Goal: Communication & Community: Answer question/provide support

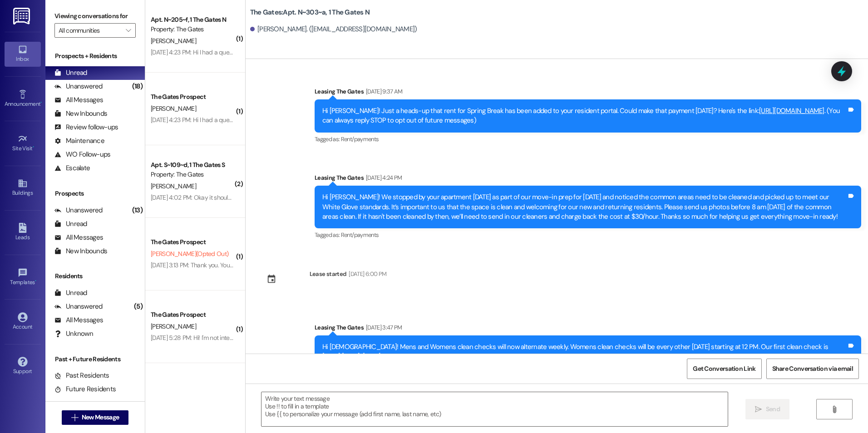
scroll to position [3785, 0]
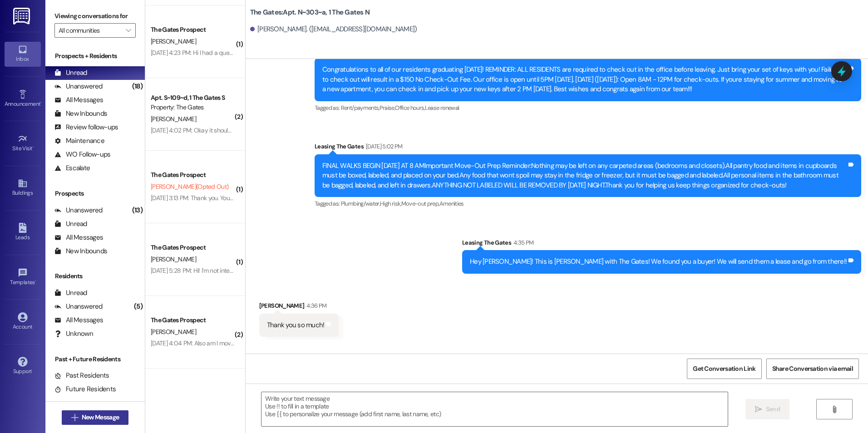
click at [94, 415] on span "New Message" at bounding box center [100, 418] width 37 height 10
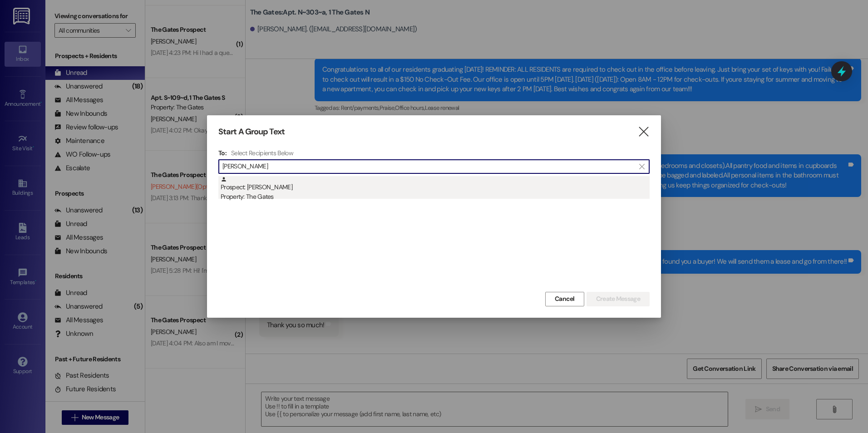
type input "[PERSON_NAME]"
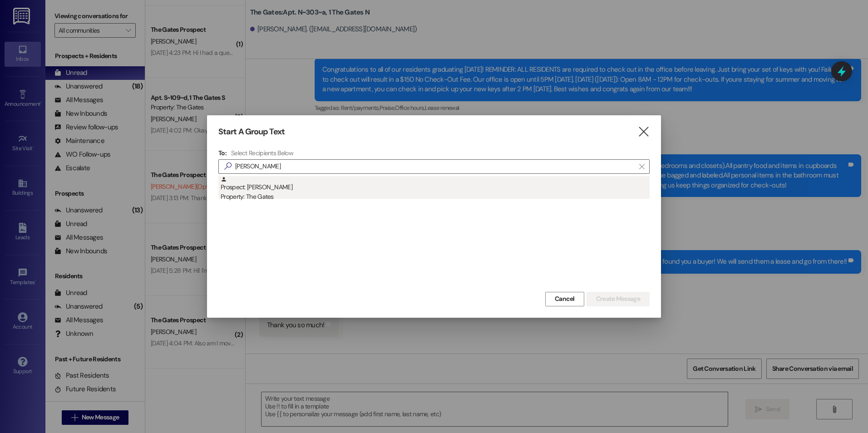
click at [269, 187] on div "Prospect: [PERSON_NAME] Property: The Gates" at bounding box center [435, 189] width 429 height 26
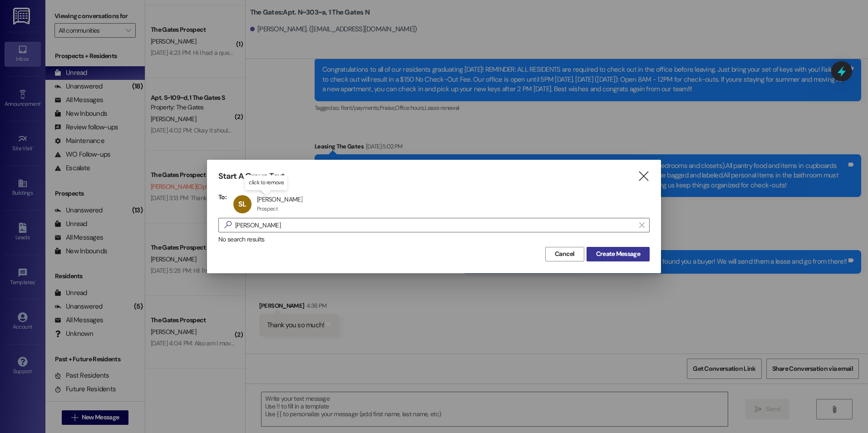
click at [627, 255] on span "Create Message" at bounding box center [618, 254] width 44 height 10
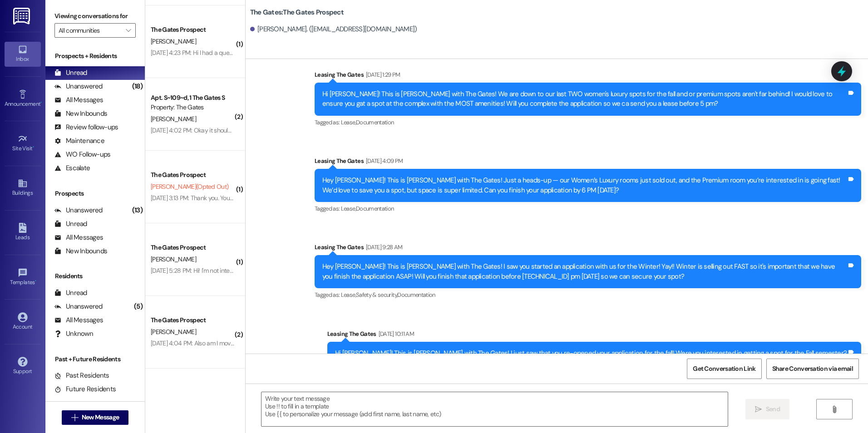
scroll to position [520, 0]
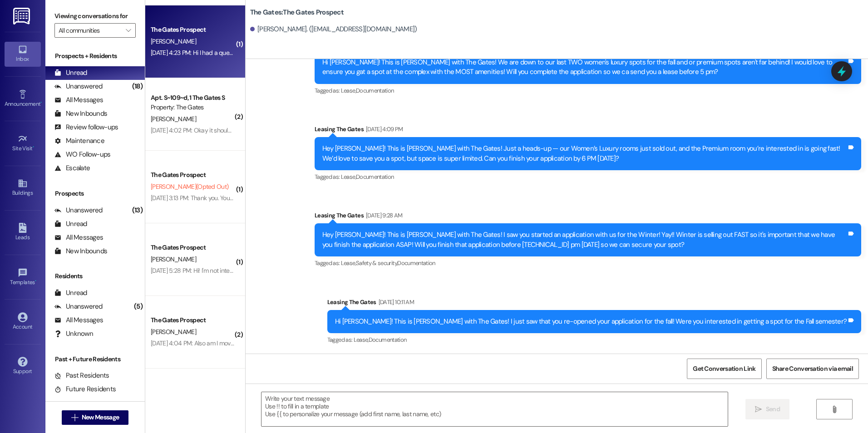
click at [167, 37] on div "[PERSON_NAME]" at bounding box center [193, 41] width 86 height 11
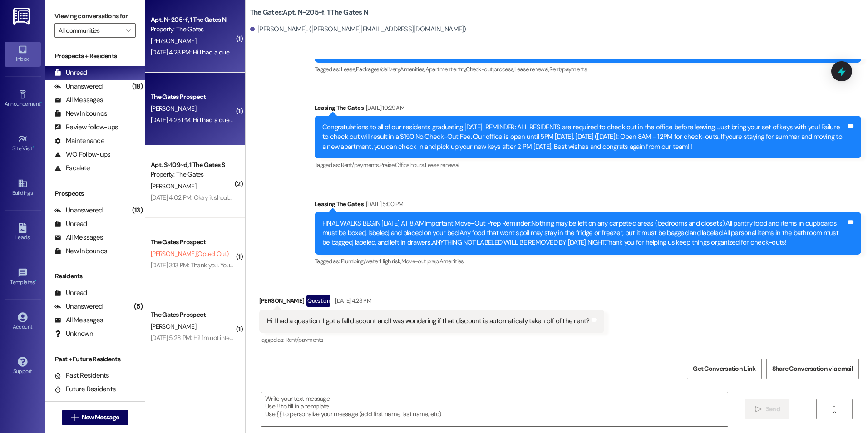
scroll to position [4980, 0]
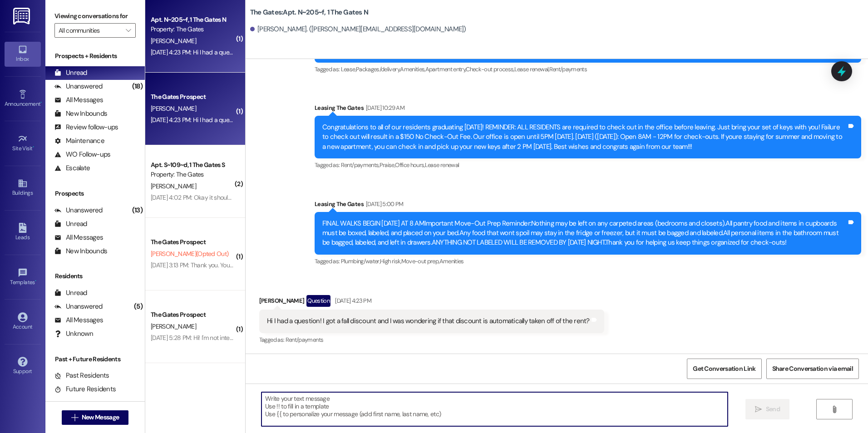
click at [396, 407] on textarea at bounding box center [495, 409] width 466 height 34
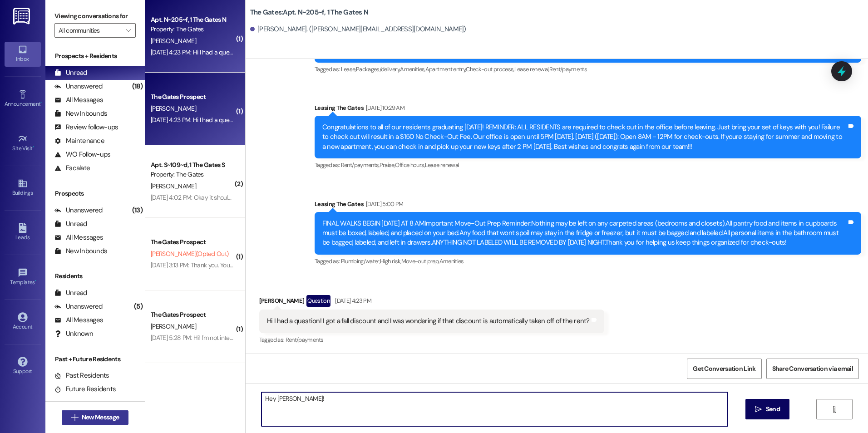
type textarea "Hey [PERSON_NAME]!"
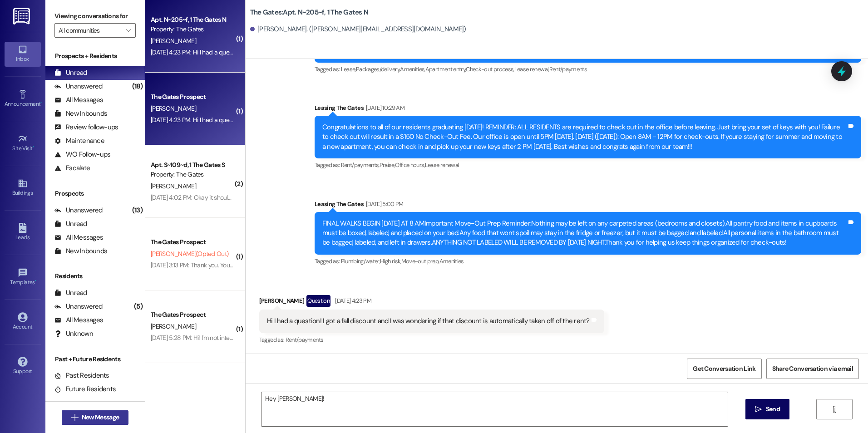
click at [118, 419] on span "New Message" at bounding box center [100, 418] width 41 height 10
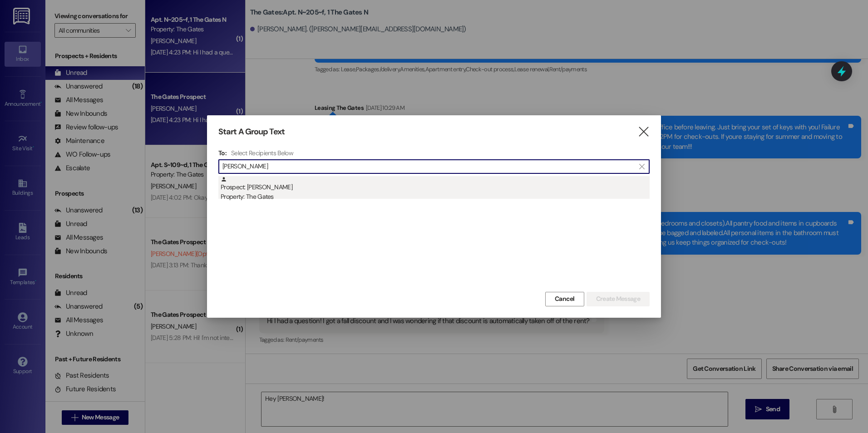
type input "[PERSON_NAME]"
click at [358, 187] on div "Prospect: [PERSON_NAME] Property: The Gates" at bounding box center [435, 189] width 429 height 26
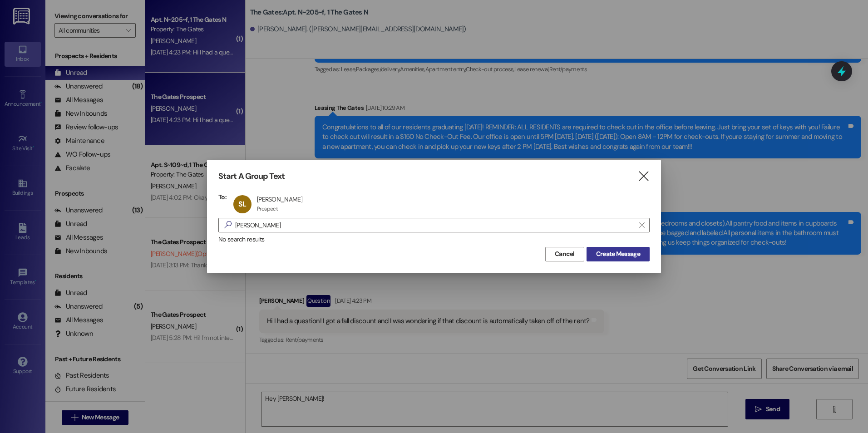
click at [618, 258] on span "Create Message" at bounding box center [618, 254] width 44 height 10
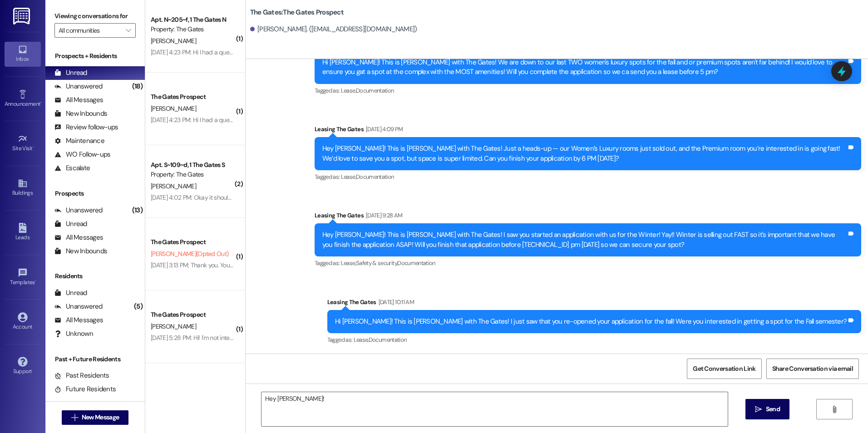
scroll to position [520, 0]
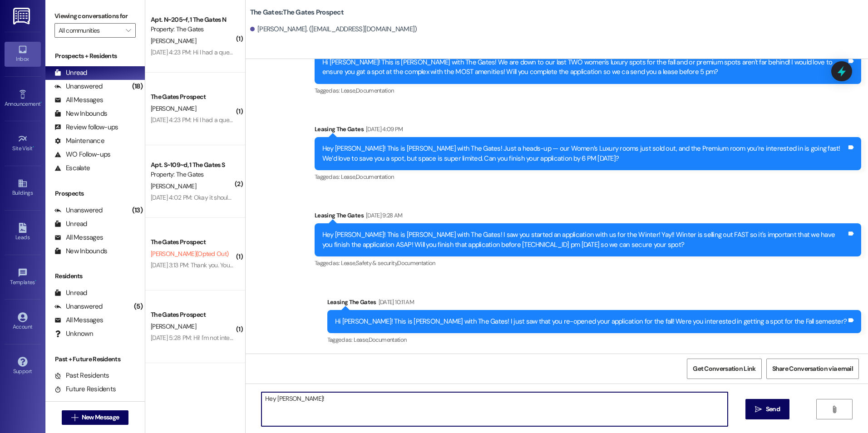
drag, startPoint x: 344, startPoint y: 400, endPoint x: 270, endPoint y: 403, distance: 74.5
click at [270, 403] on textarea "Hey [PERSON_NAME]!" at bounding box center [495, 409] width 466 height 34
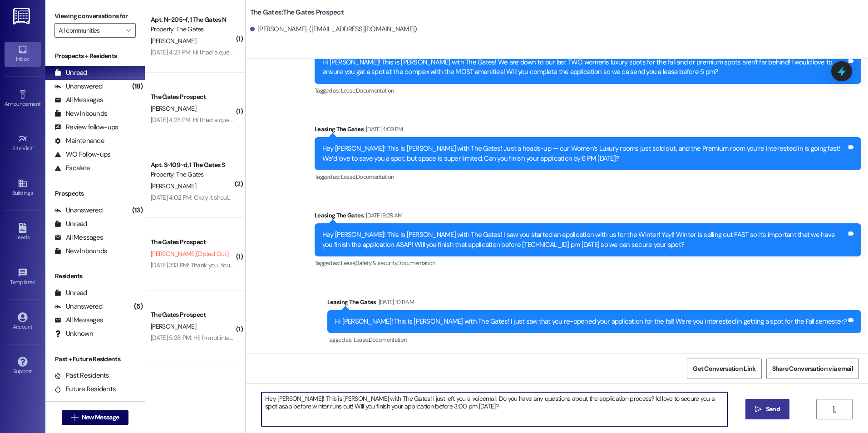
type textarea "Hey [PERSON_NAME]! This is [PERSON_NAME] with The Gates! I just left you a voic…"
click at [768, 407] on span "Send" at bounding box center [773, 410] width 14 height 10
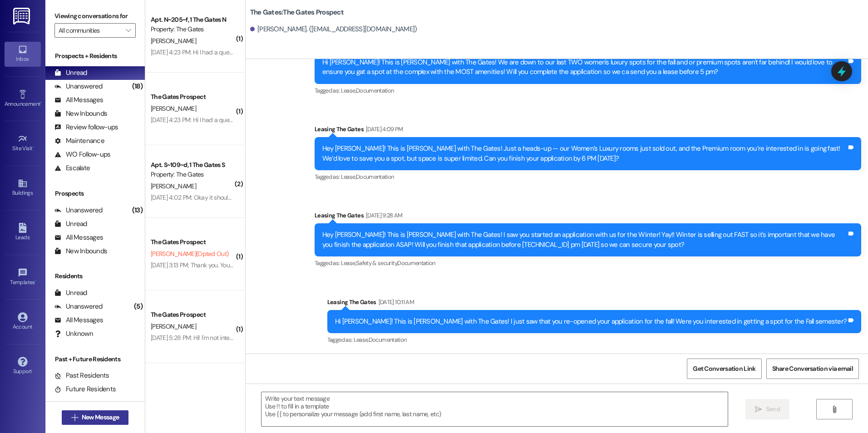
click at [102, 418] on span "New Message" at bounding box center [100, 418] width 37 height 10
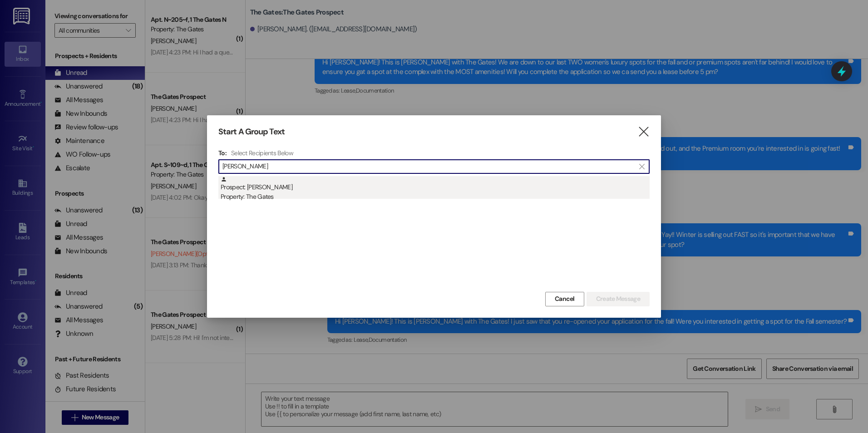
type input "[PERSON_NAME]"
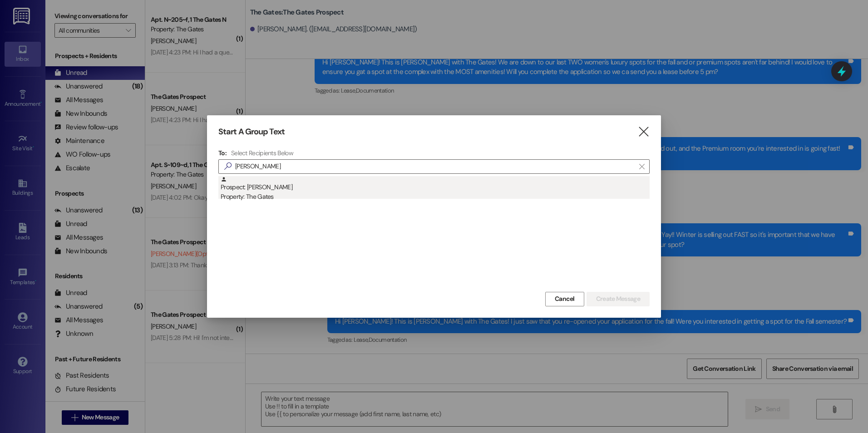
click at [370, 183] on div "Prospect: [PERSON_NAME] Property: The Gates" at bounding box center [435, 189] width 429 height 26
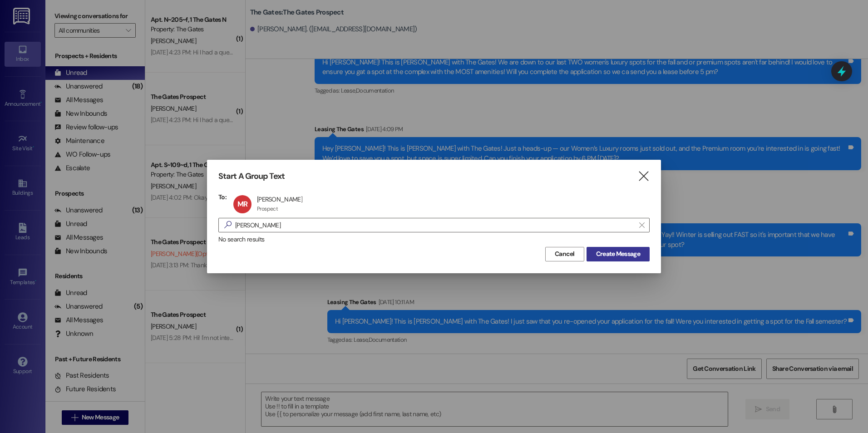
click at [615, 256] on span "Create Message" at bounding box center [618, 254] width 44 height 10
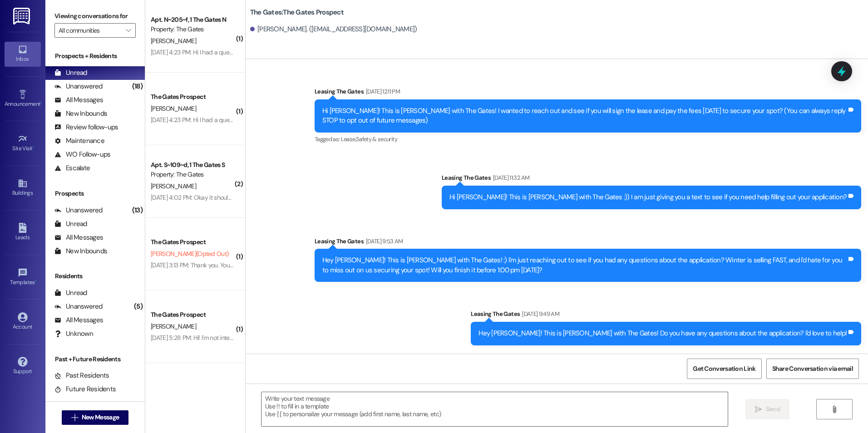
scroll to position [0, 0]
click at [405, 400] on textarea at bounding box center [495, 409] width 466 height 34
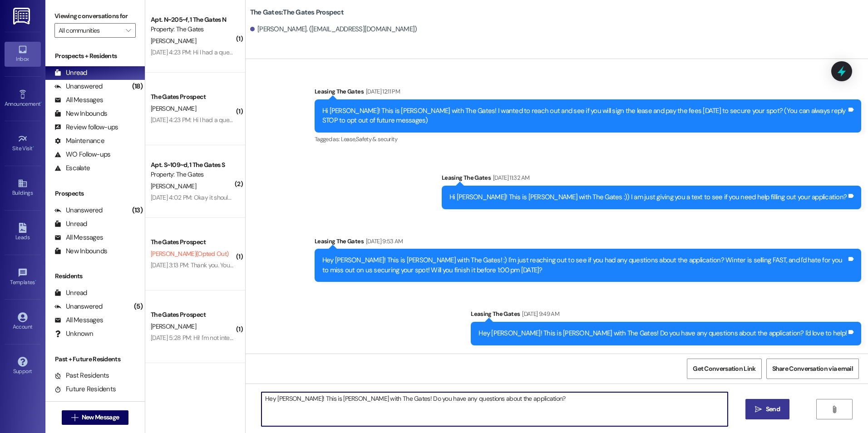
drag, startPoint x: 547, startPoint y: 398, endPoint x: 529, endPoint y: 406, distance: 19.1
click at [518, 404] on textarea "Hey [PERSON_NAME]! This is [PERSON_NAME] with The Gates! Do you have any questi…" at bounding box center [495, 409] width 466 height 34
click at [600, 405] on textarea "Hey [PERSON_NAME]! This is [PERSON_NAME] with The Gates! Do you have any questi…" at bounding box center [495, 409] width 466 height 34
click at [427, 400] on textarea "Hey [PERSON_NAME]! This is [PERSON_NAME] with The Gates! Do you have any questi…" at bounding box center [495, 409] width 466 height 34
click at [577, 397] on textarea "Hey [PERSON_NAME]! This is [PERSON_NAME] with The Gates! Do you have any questi…" at bounding box center [495, 409] width 466 height 34
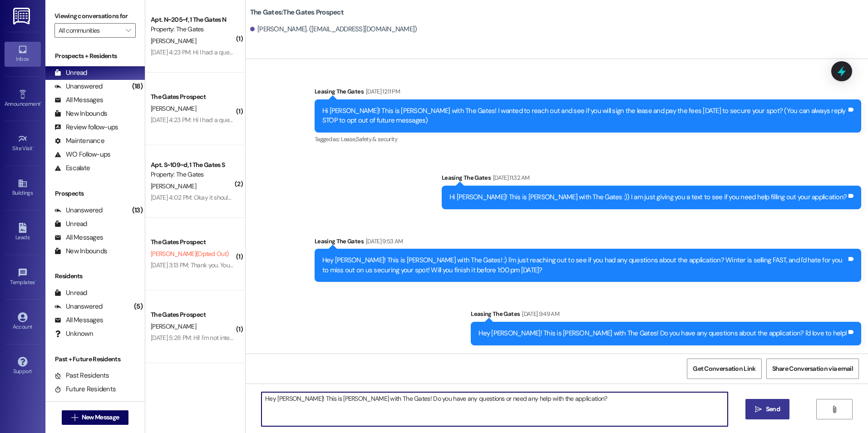
type textarea "Hey [PERSON_NAME]! This is [PERSON_NAME] with The Gates! Do you have any questi…"
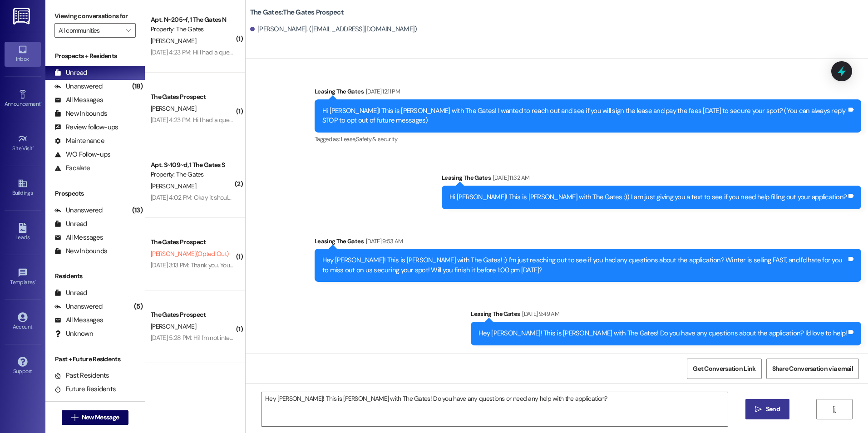
click at [760, 413] on span " Send" at bounding box center [767, 410] width 29 height 10
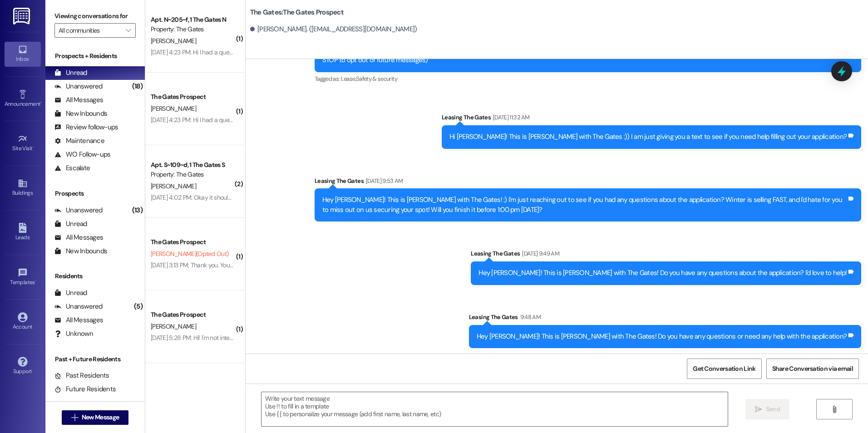
scroll to position [62, 0]
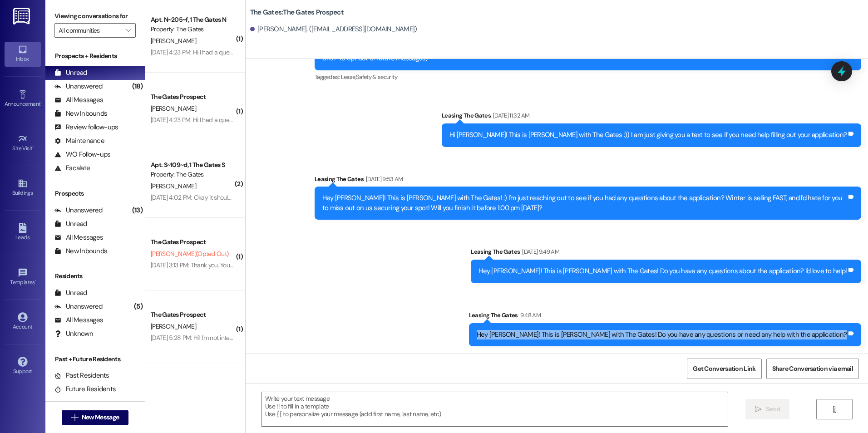
drag, startPoint x: 552, startPoint y: 333, endPoint x: 859, endPoint y: 343, distance: 306.6
click at [859, 343] on div "Sent via SMS Leasing The Gates 9:48 AM Hey Malia! This is [PERSON_NAME] with Th…" at bounding box center [665, 328] width 406 height 49
drag, startPoint x: 859, startPoint y: 343, endPoint x: 770, endPoint y: 335, distance: 88.4
copy div "Hey [PERSON_NAME]! This is [PERSON_NAME] with The Gates! Do you have any questi…"
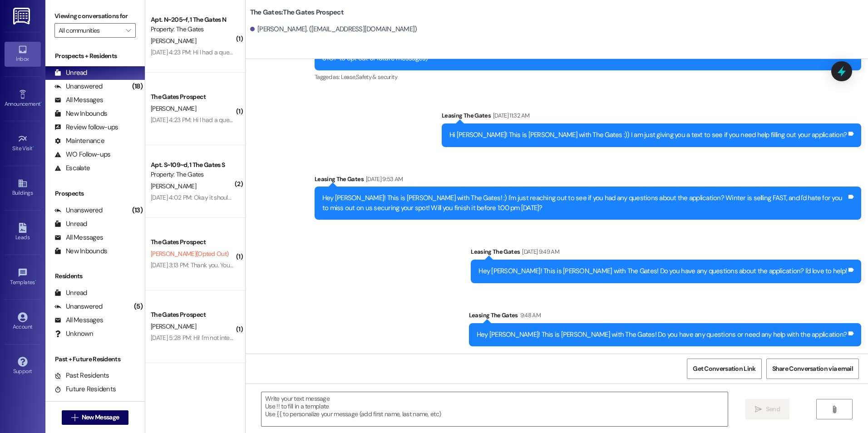
drag, startPoint x: 525, startPoint y: 267, endPoint x: 525, endPoint y: 257, distance: 9.1
click at [525, 261] on div "Sent via SMS Leasing The Gates [DATE] 12:11 PM Hi Malia! This is [PERSON_NAME] …" at bounding box center [557, 178] width 622 height 349
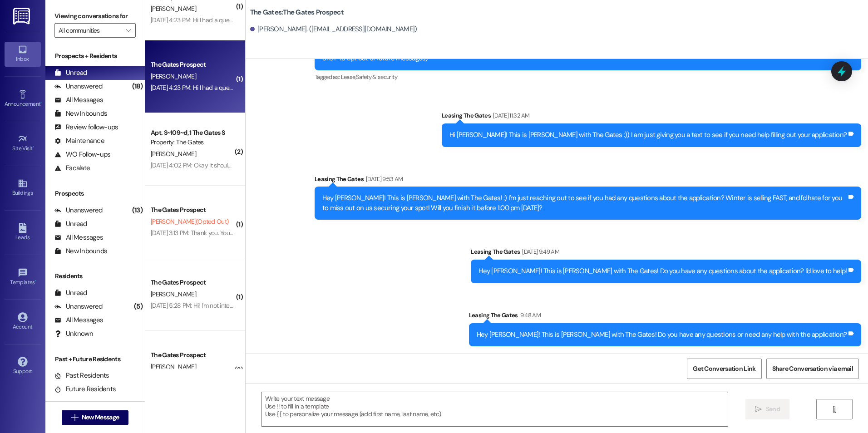
scroll to position [0, 0]
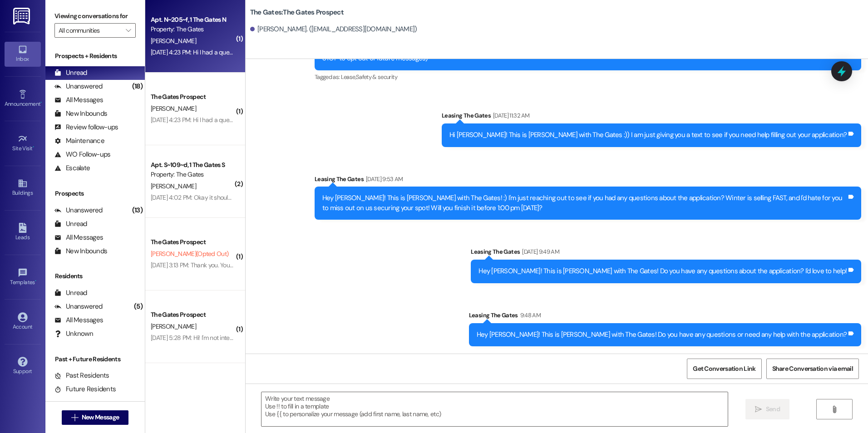
click at [208, 40] on div "[PERSON_NAME]" at bounding box center [193, 40] width 86 height 11
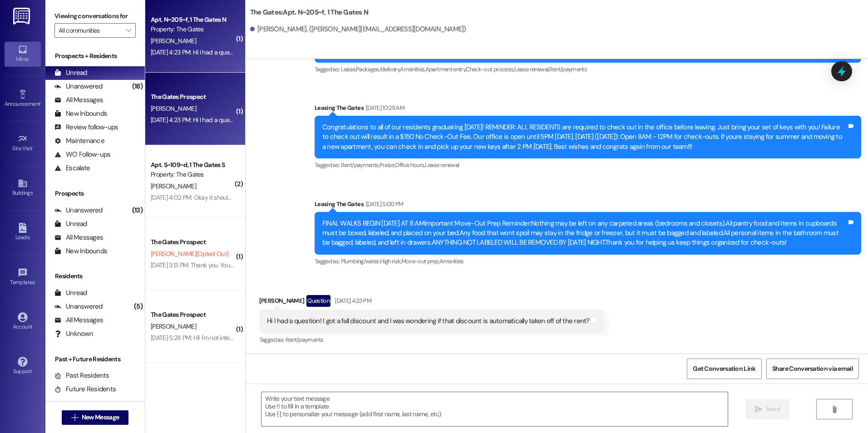
scroll to position [4980, 0]
click at [388, 428] on div " Send " at bounding box center [557, 418] width 622 height 68
click at [391, 410] on textarea at bounding box center [495, 409] width 466 height 34
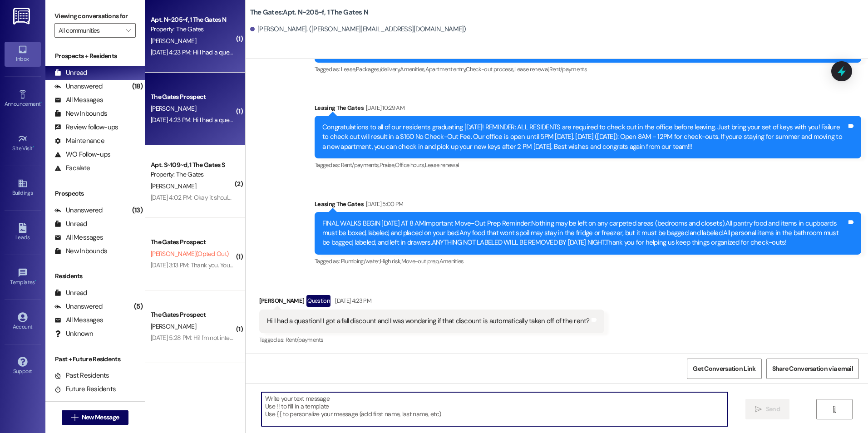
click at [306, 406] on textarea at bounding box center [495, 409] width 466 height 34
type textarea "We will apply that ASAP!"
click at [756, 407] on icon "" at bounding box center [758, 409] width 7 height 7
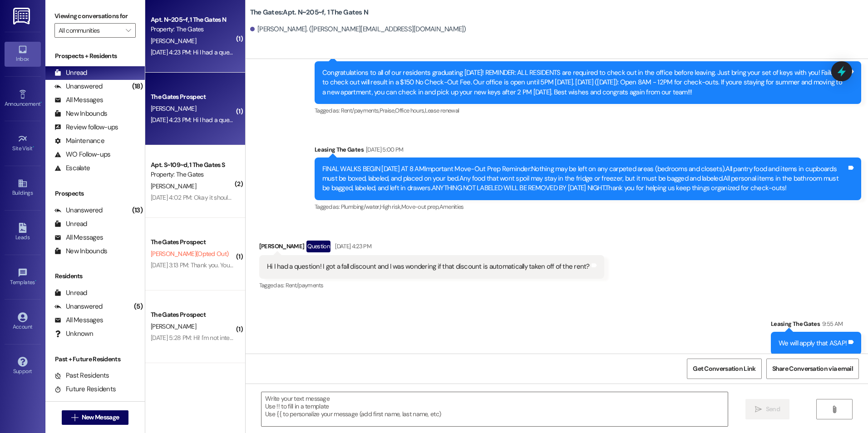
scroll to position [5043, 0]
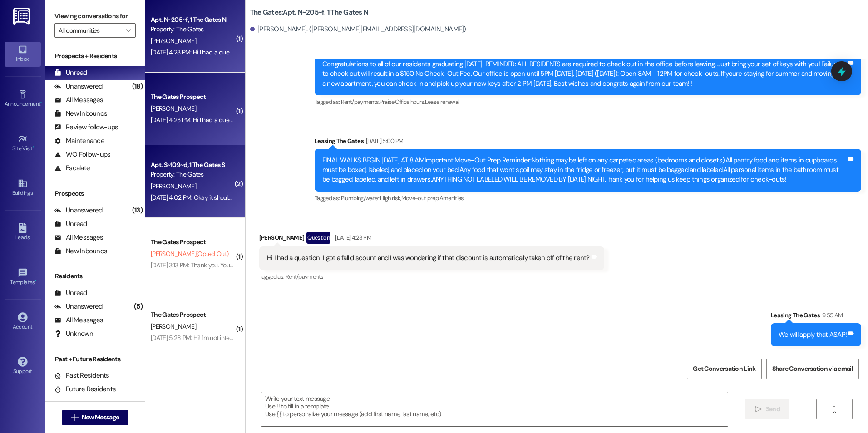
click at [170, 197] on div "[DATE] 4:02 PM: Okay it should be all good now! [DATE] 4:02 PM: Okay it should …" at bounding box center [214, 197] width 126 height 8
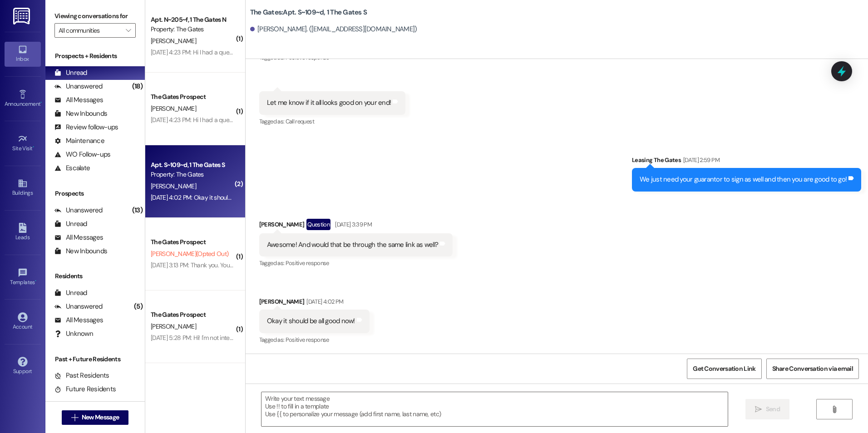
scroll to position [198, 0]
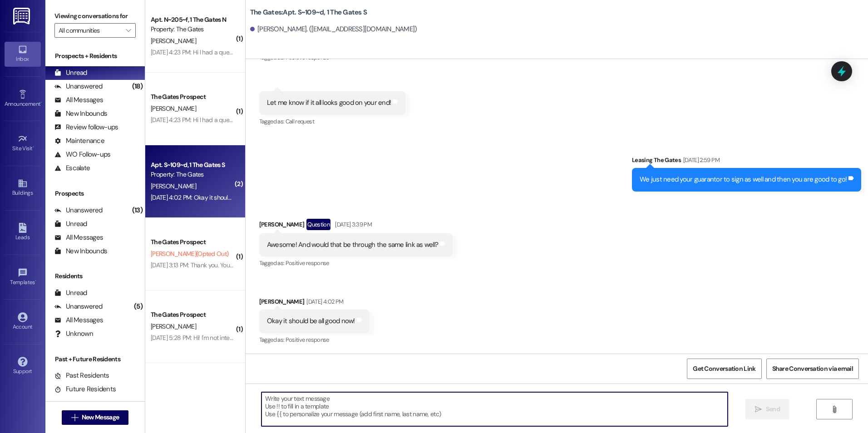
click at [301, 407] on textarea at bounding box center [495, 409] width 466 height 34
type textarea "o"
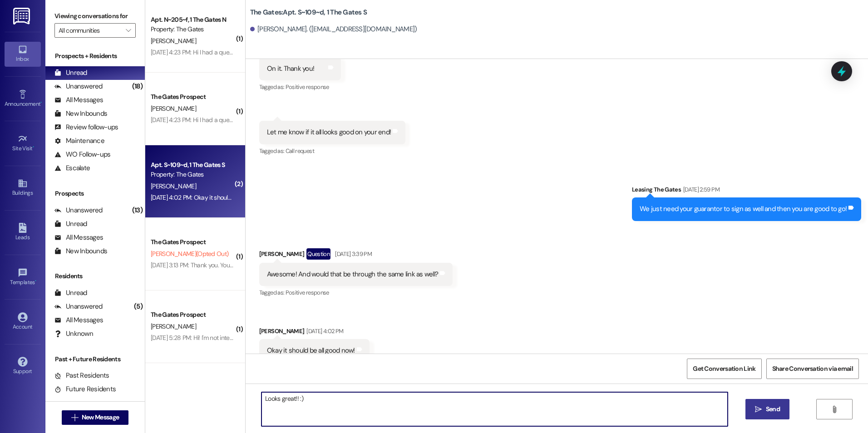
scroll to position [153, 0]
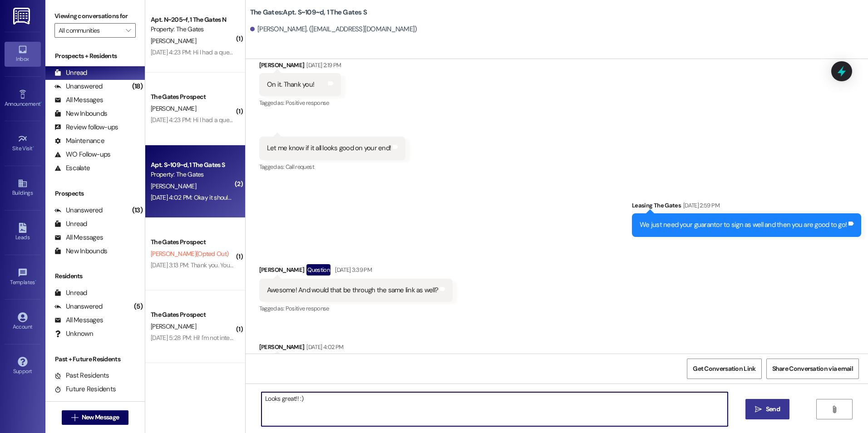
type textarea "Looks great!! :)"
click at [762, 406] on span " Send" at bounding box center [767, 410] width 29 height 10
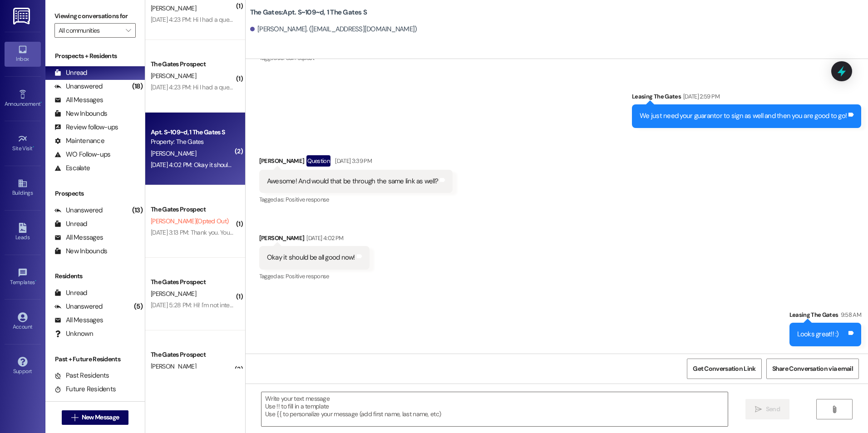
scroll to position [67, 0]
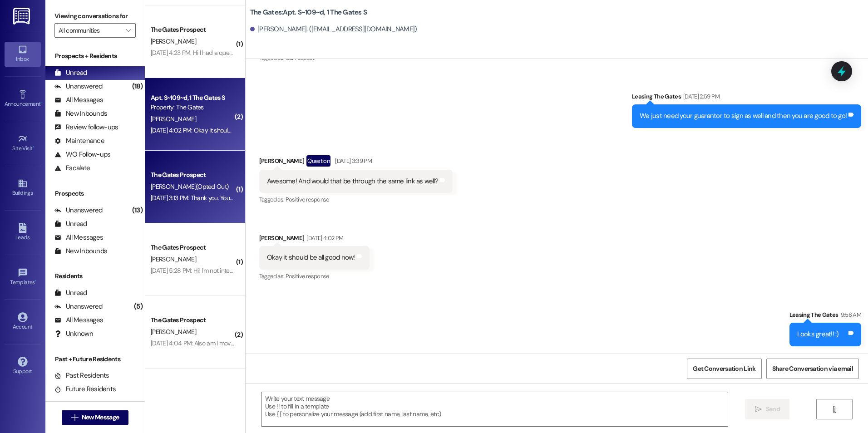
click at [192, 174] on div "The Gates Prospect" at bounding box center [193, 175] width 84 height 10
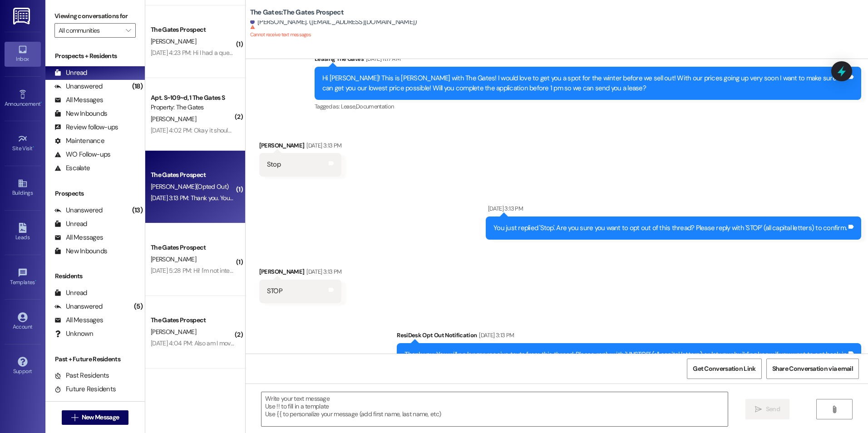
scroll to position [471, 0]
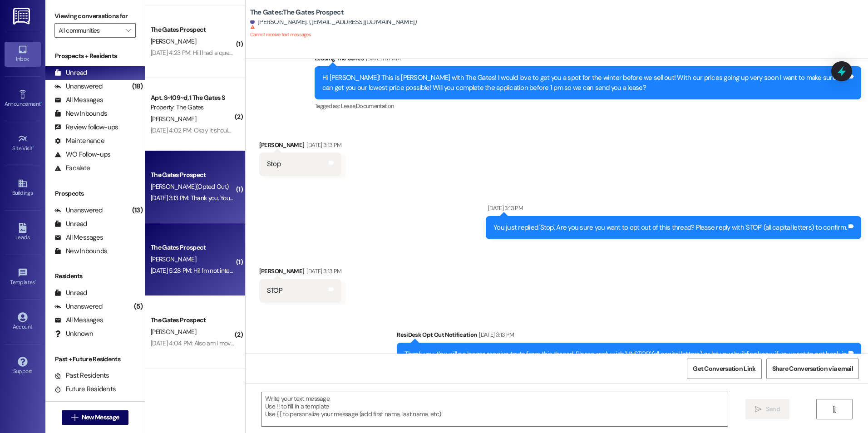
click at [162, 270] on div "[DATE] 5:28 PM: Hi! I'm not interested anymore, but thank you! [DATE] 5:28 PM: …" at bounding box center [232, 271] width 162 height 8
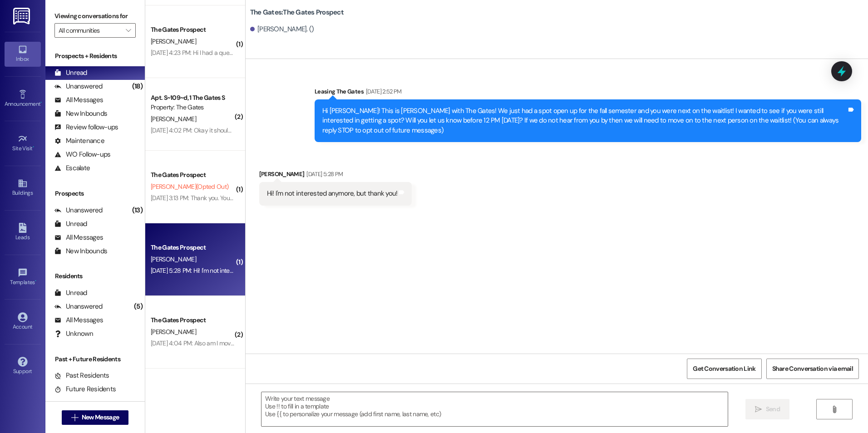
scroll to position [0, 0]
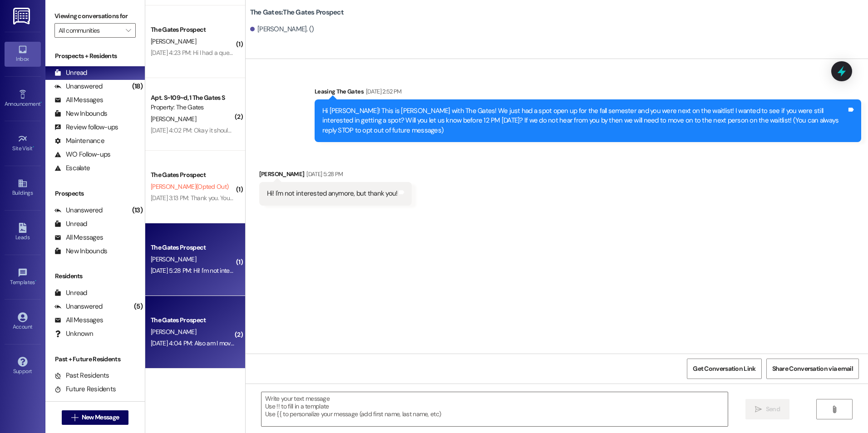
click at [180, 342] on div "[DATE] 4:04 PM: Also am I moving in early now to my actual fall apartment [DATE…" at bounding box center [247, 343] width 193 height 8
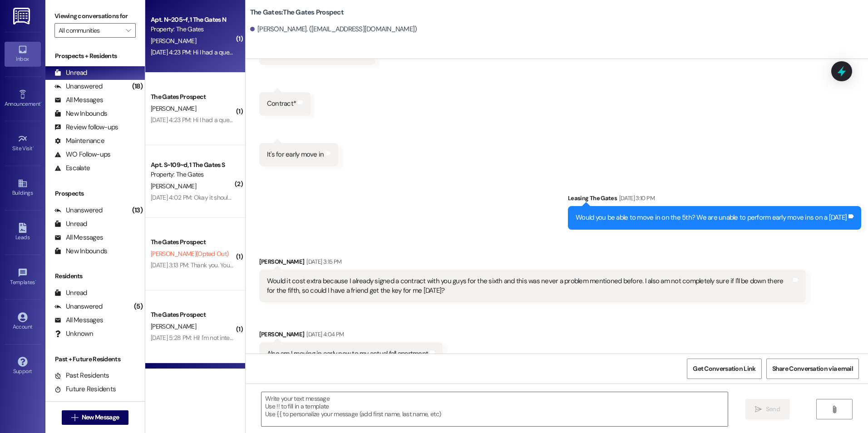
click at [206, 23] on div "Apt. N~205~f, 1 The Gates N" at bounding box center [193, 20] width 84 height 10
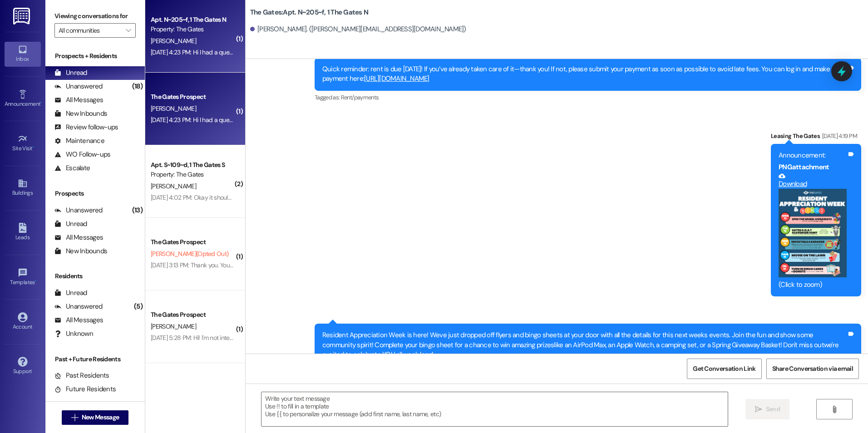
scroll to position [5043, 0]
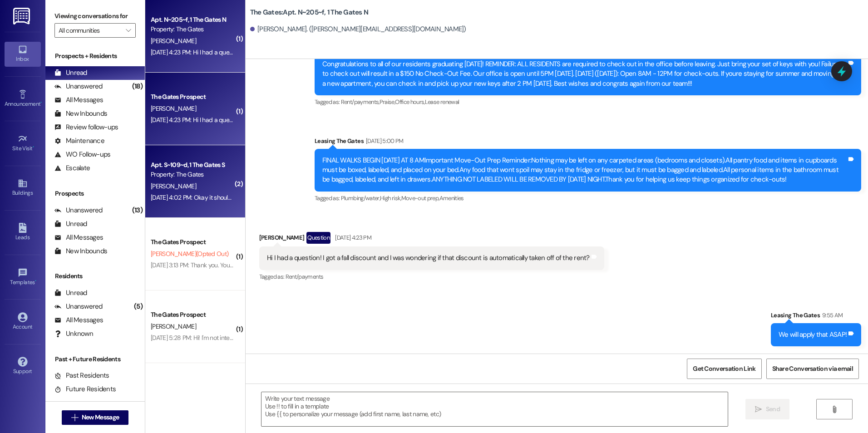
click at [200, 173] on div "Property: The Gates" at bounding box center [193, 175] width 84 height 10
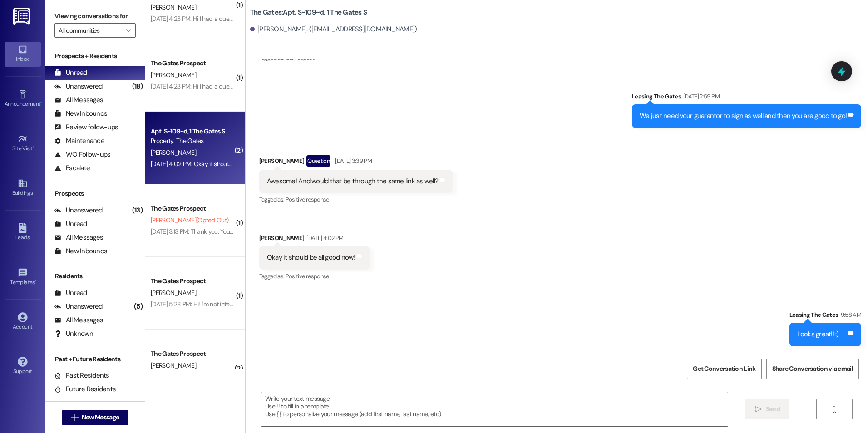
scroll to position [67, 0]
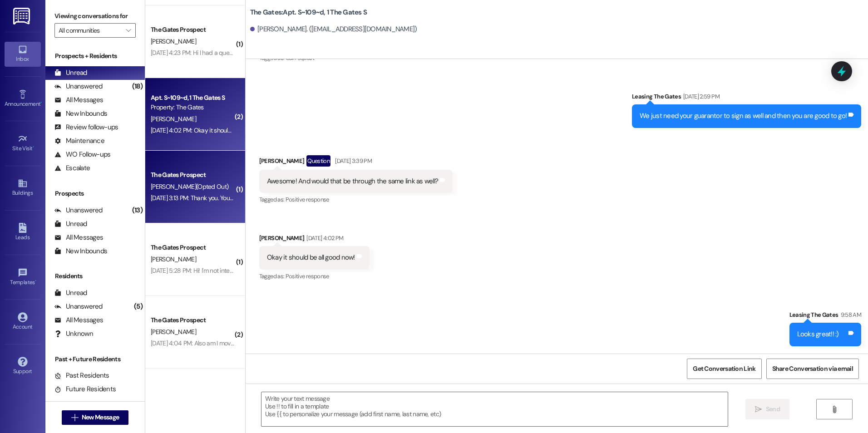
click at [210, 184] on div "[PERSON_NAME] (Opted Out)" at bounding box center [193, 186] width 86 height 11
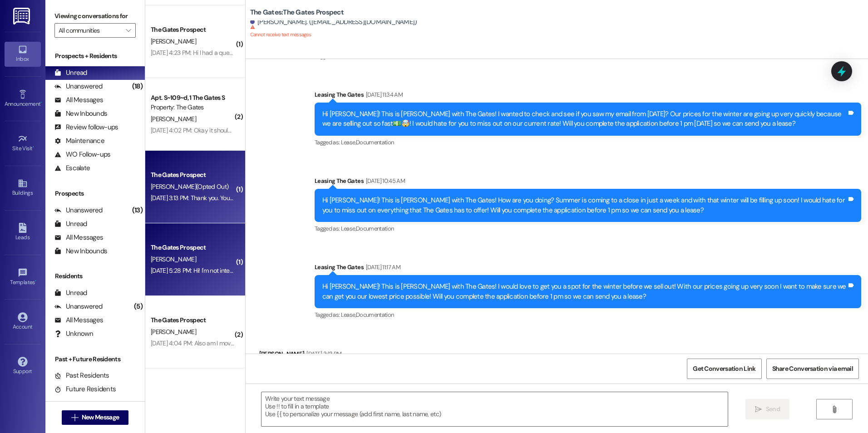
scroll to position [470, 0]
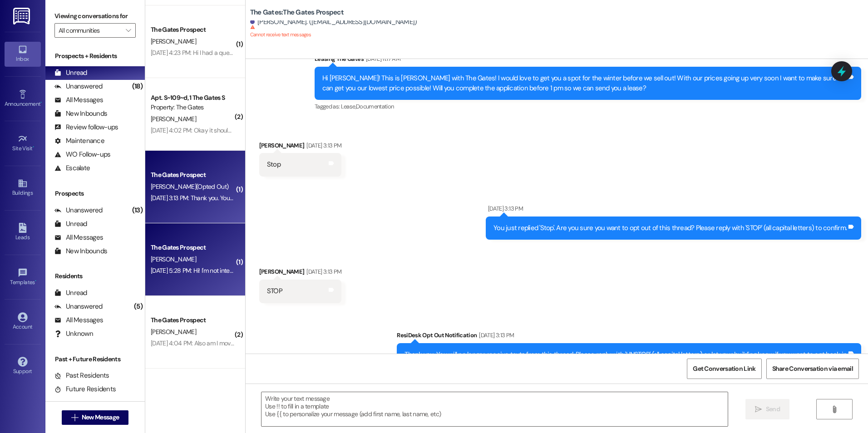
click at [222, 243] on div "The Gates Prospect" at bounding box center [193, 248] width 84 height 10
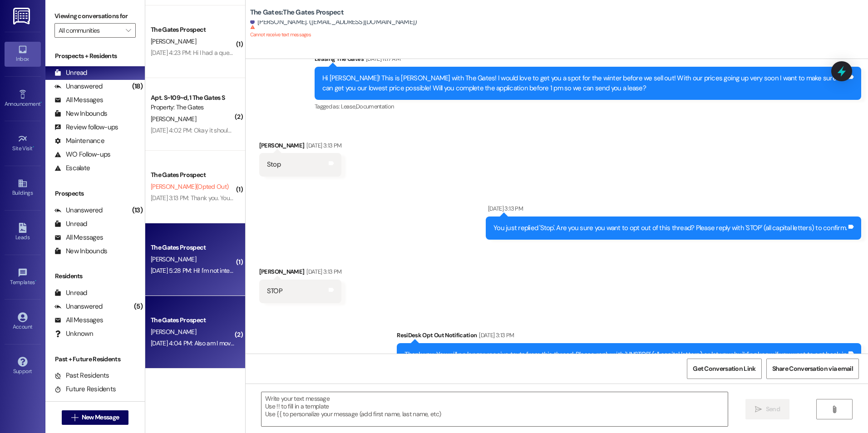
scroll to position [0, 0]
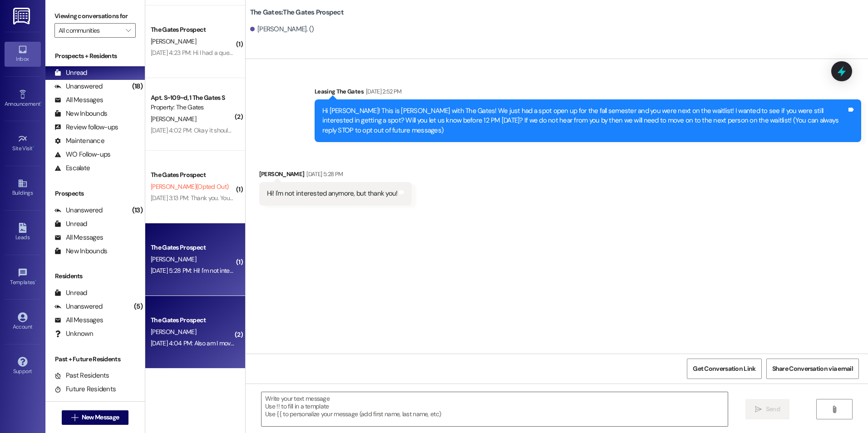
click at [207, 321] on div "The Gates Prospect" at bounding box center [193, 321] width 84 height 10
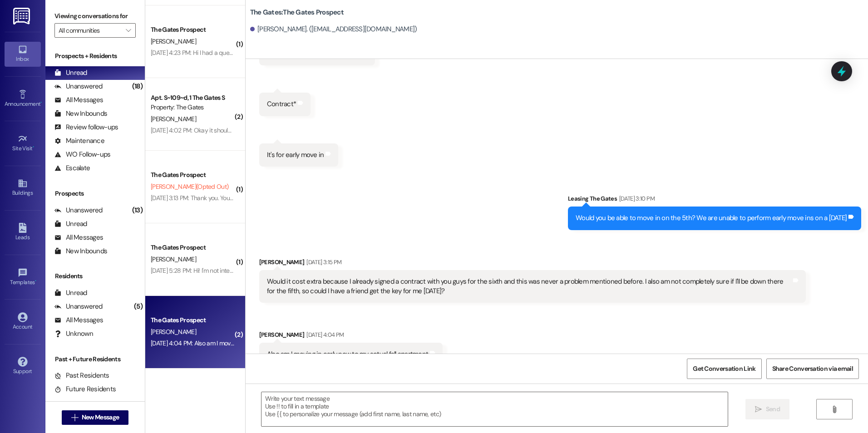
scroll to position [1780, 0]
click at [514, 290] on div "Received via SMS [PERSON_NAME] [DATE] 3:15 PM Would it cost extra because I alr…" at bounding box center [532, 279] width 560 height 59
drag, startPoint x: 514, startPoint y: 287, endPoint x: 509, endPoint y: 288, distance: 5.5
click at [513, 288] on div "Received via SMS [PERSON_NAME] [DATE] 3:15 PM Would it cost extra because I alr…" at bounding box center [532, 279] width 560 height 59
